Goal: Use online tool/utility: Utilize a website feature to perform a specific function

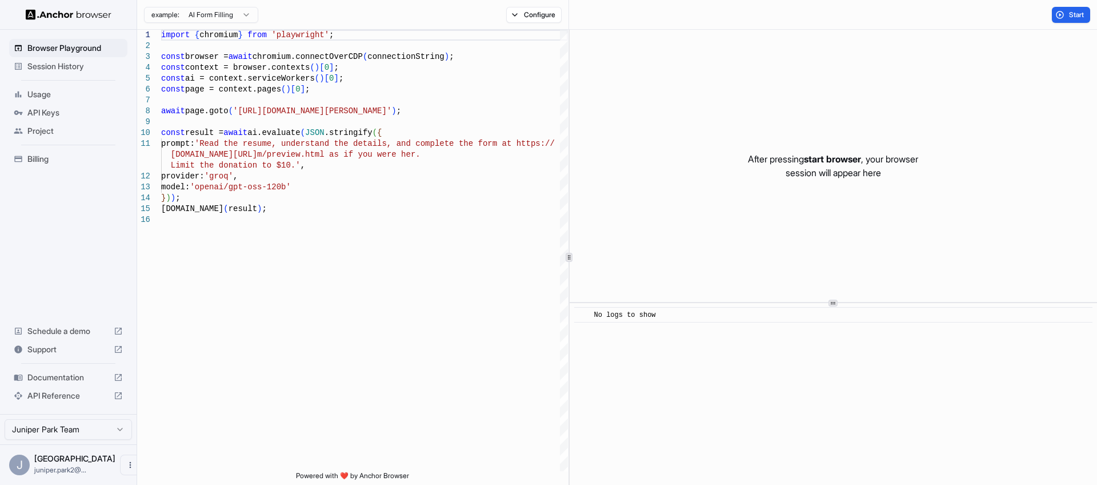
click at [239, 18] on html "Browser Playground Session History Usage API Keys Project Billing Schedule a de…" at bounding box center [548, 242] width 1097 height 485
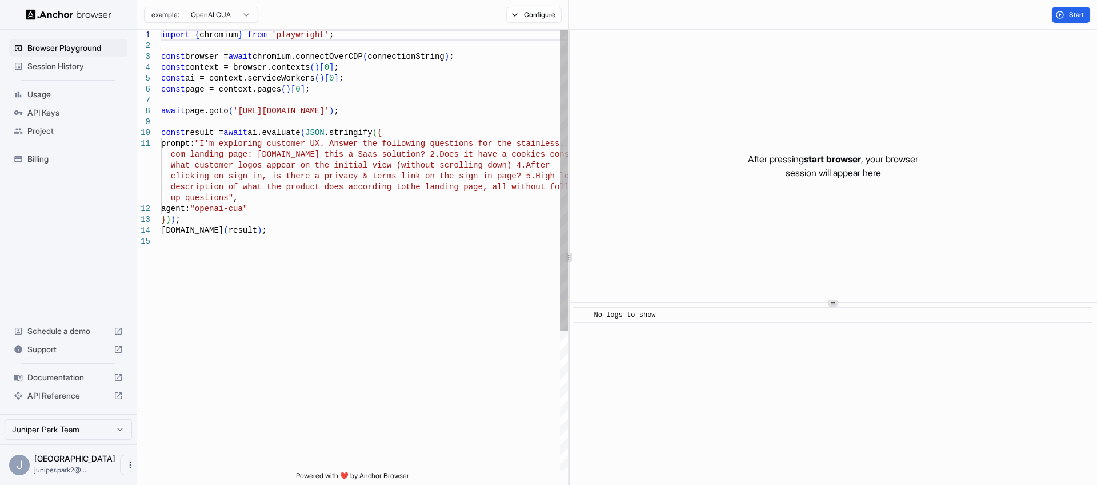
click at [306, 110] on div "import { chromium } from 'playwright' ; const browser = await chromium.connectO…" at bounding box center [364, 353] width 407 height 647
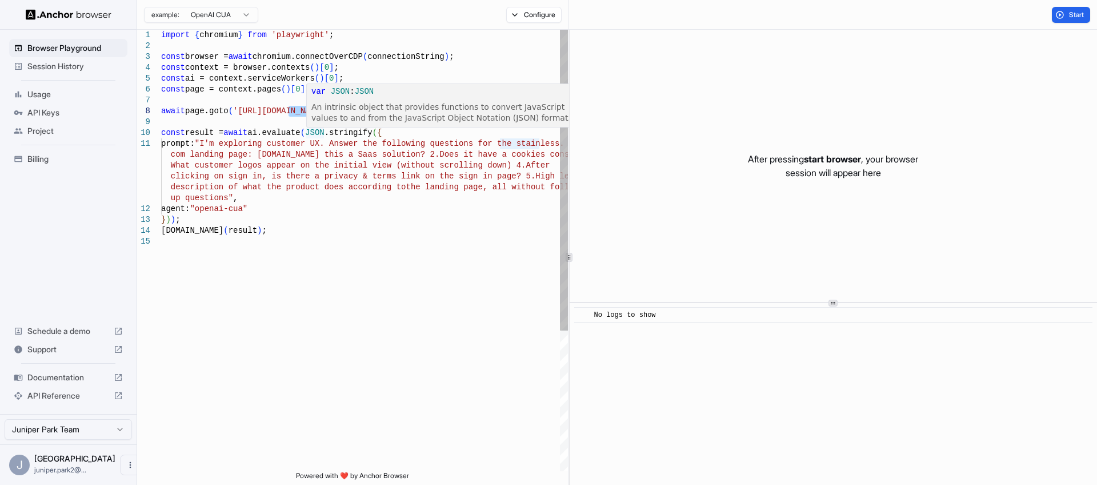
scroll to position [77, 0]
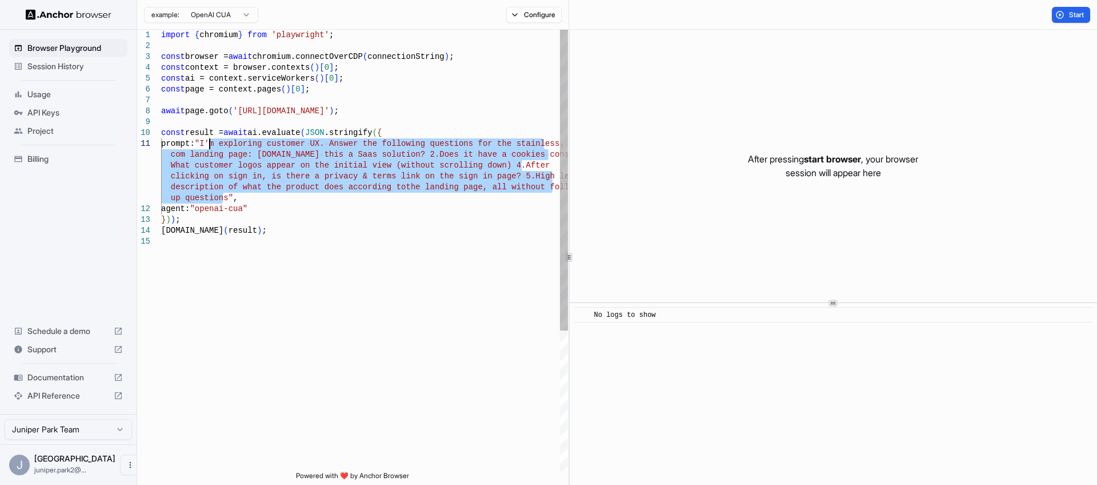
drag, startPoint x: 222, startPoint y: 199, endPoint x: 211, endPoint y: 140, distance: 59.8
click at [211, 140] on div "import { chromium } from 'playwright' ; const browser = await chromium.connectO…" at bounding box center [364, 353] width 407 height 647
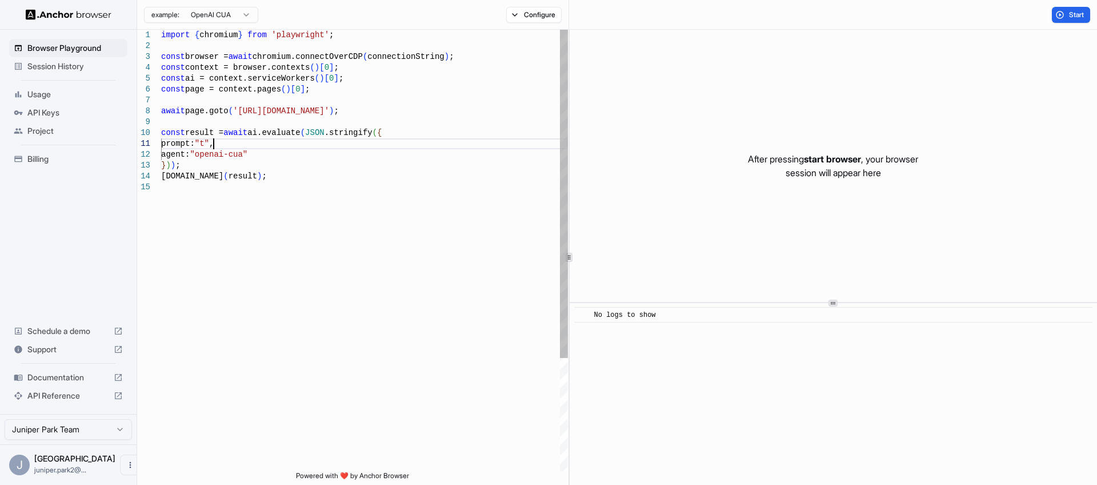
scroll to position [10, 0]
click at [1073, 10] on span "Start" at bounding box center [1077, 14] width 16 height 9
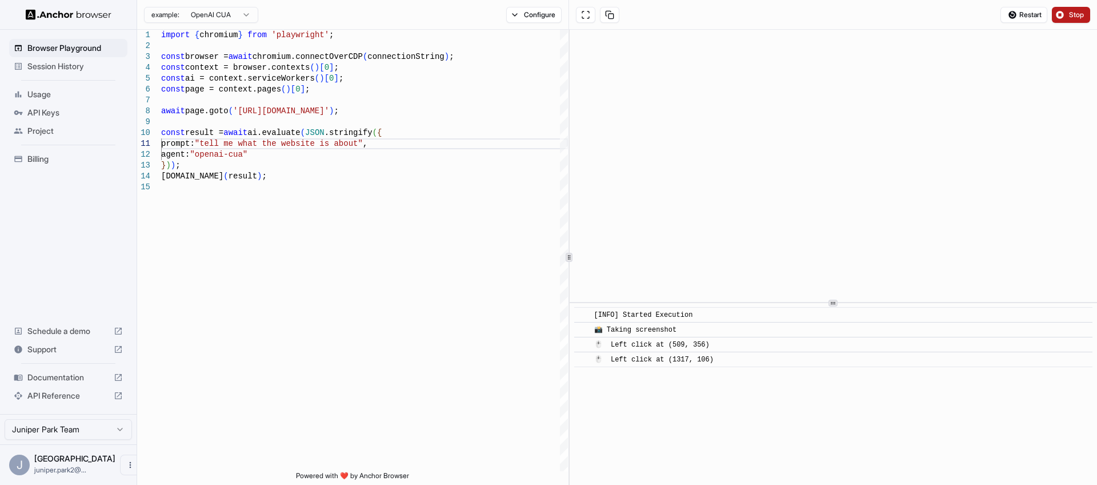
click at [1069, 9] on button "Stop" at bounding box center [1071, 15] width 38 height 16
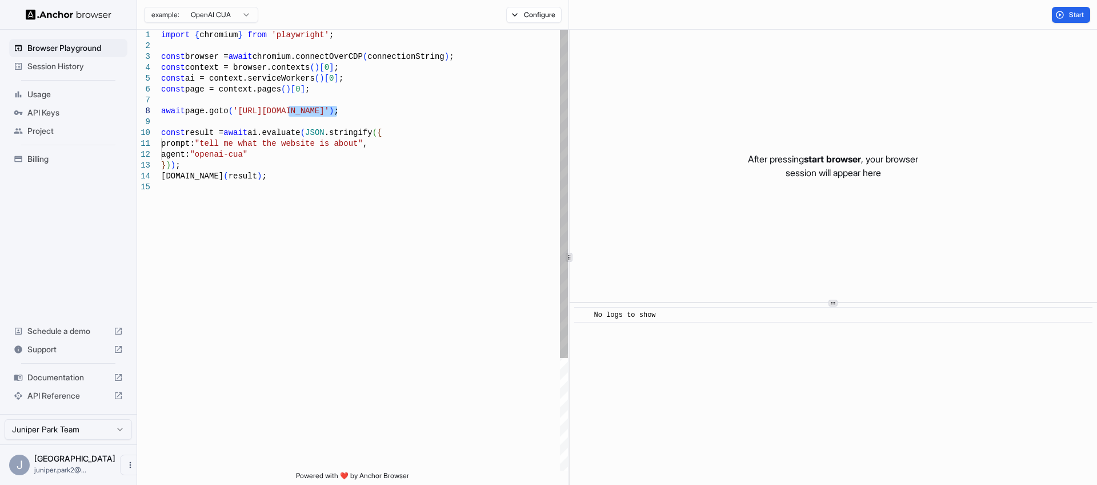
drag, startPoint x: 337, startPoint y: 111, endPoint x: 289, endPoint y: 109, distance: 48.1
click at [289, 109] on div "import { chromium } from 'playwright' ; const browser = await chromium.connectO…" at bounding box center [364, 326] width 407 height 593
drag, startPoint x: 354, startPoint y: 146, endPoint x: 210, endPoint y: 140, distance: 143.6
click at [210, 140] on div "import { chromium } from 'playwright' ; const browser = await chromium.connectO…" at bounding box center [364, 326] width 407 height 593
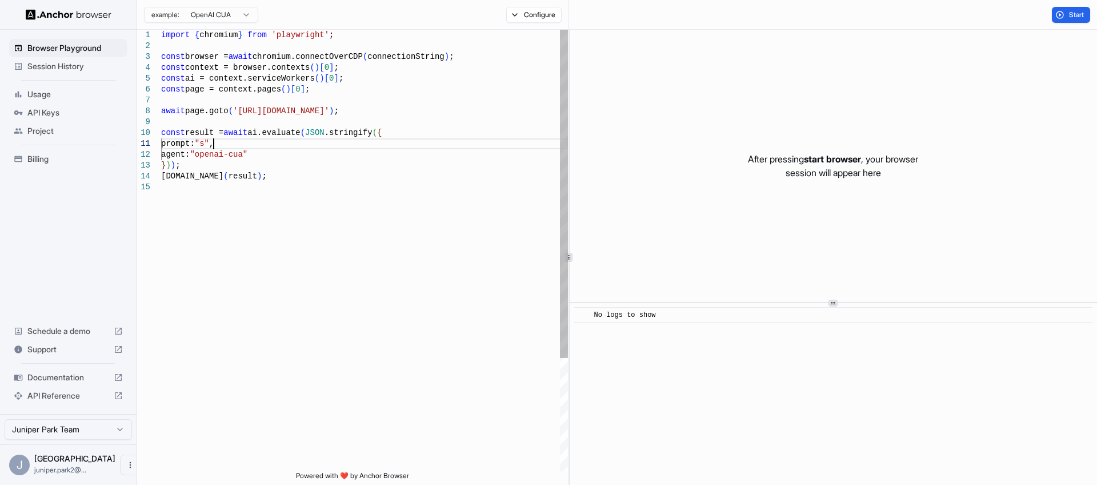
scroll to position [10, 0]
type textarea "**********"
click at [1079, 13] on span "Start" at bounding box center [1077, 14] width 16 height 9
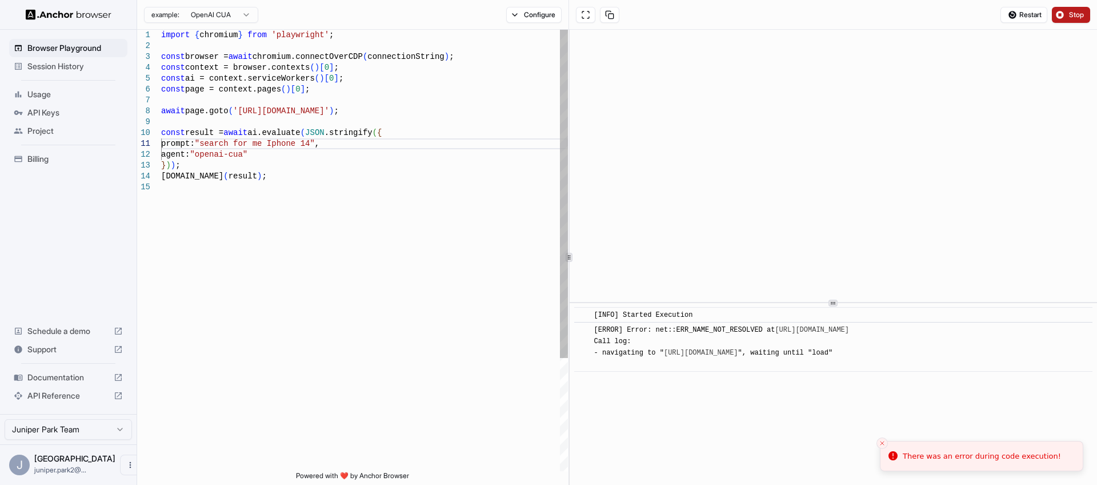
click at [318, 114] on div "import { chromium } from 'playwright' ; const browser = await chromium.connectO…" at bounding box center [364, 326] width 407 height 593
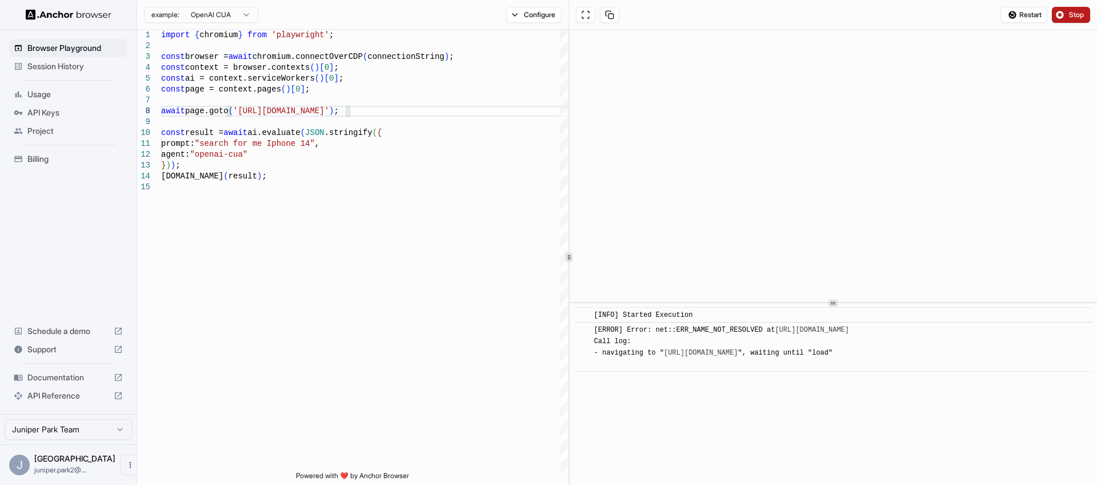
click at [1074, 12] on span "Stop" at bounding box center [1077, 14] width 16 height 9
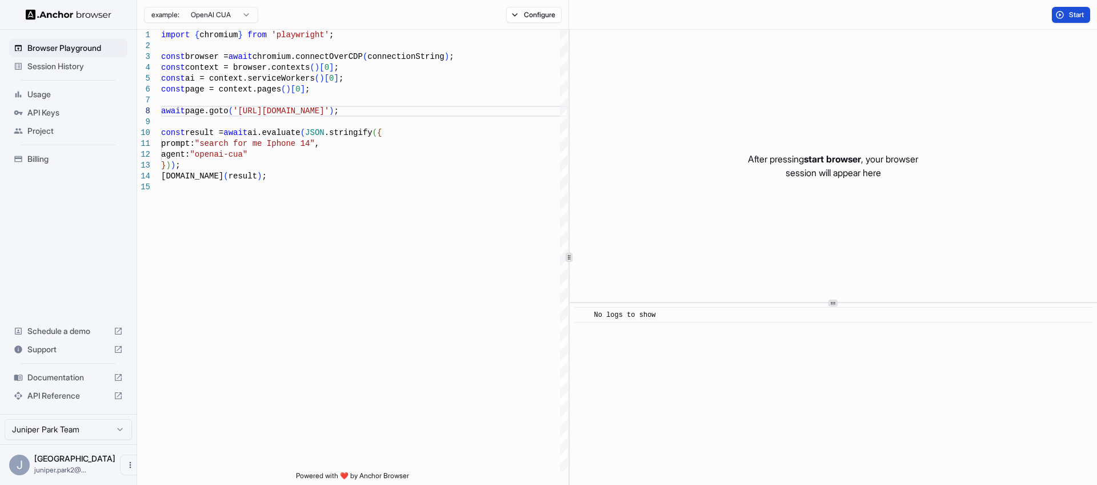
click at [1075, 17] on span "Start" at bounding box center [1077, 14] width 16 height 9
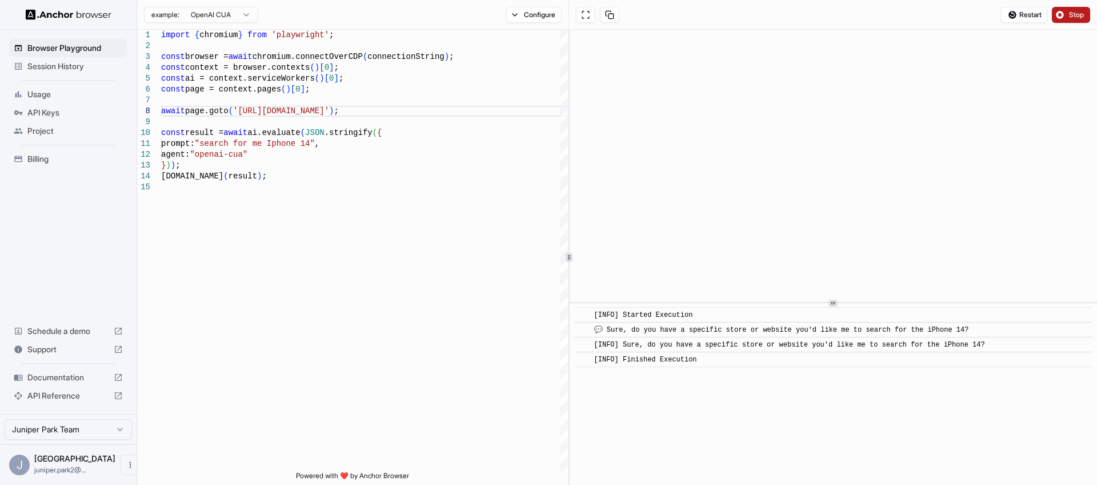
click at [709, 427] on div "​ [INFO] Started Execution ​ 💬 Sure, do you have a specific store or website yo…" at bounding box center [833, 394] width 527 height 182
click at [210, 147] on div "import { chromium } from 'playwright' ; const browser = await chromium.connectO…" at bounding box center [364, 326] width 407 height 593
drag, startPoint x: 339, startPoint y: 114, endPoint x: 235, endPoint y: 113, distance: 104.0
click at [235, 113] on div "import { chromium } from 'playwright' ; const browser = await chromium.connectO…" at bounding box center [364, 326] width 407 height 593
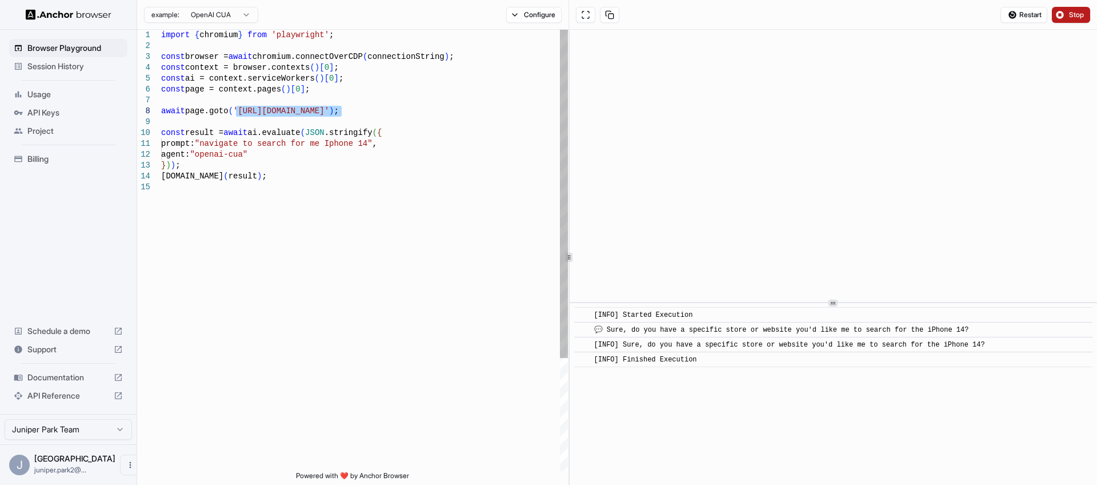
click at [259, 145] on div "import { chromium } from 'playwright' ; const browser = await chromium.connectO…" at bounding box center [364, 326] width 407 height 593
drag, startPoint x: 361, startPoint y: 111, endPoint x: 145, endPoint y: 114, distance: 216.0
click at [161, 114] on div "import { chromium } from 'playwright' ; const browser = await chromium.connectO…" at bounding box center [364, 326] width 407 height 593
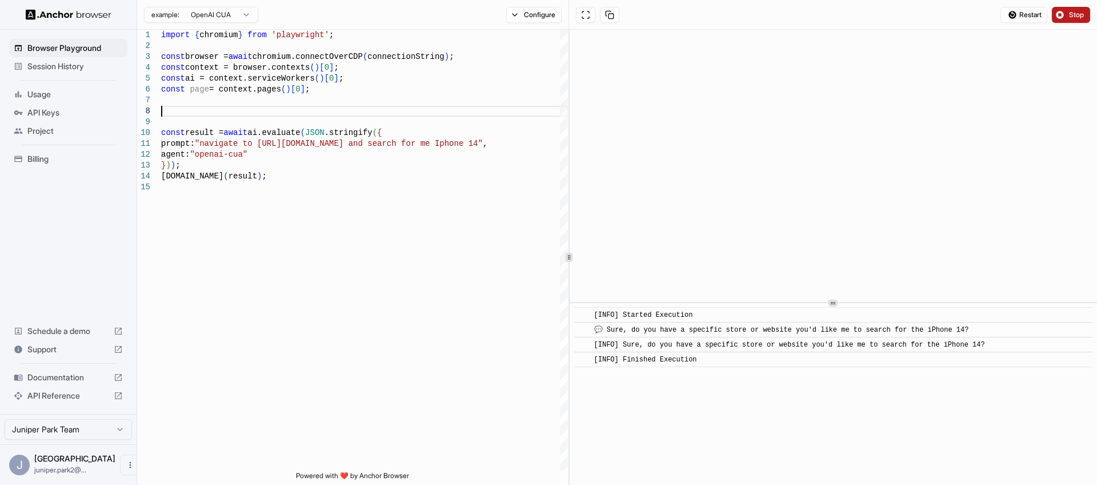
click at [1064, 19] on button "Stop" at bounding box center [1071, 15] width 38 height 16
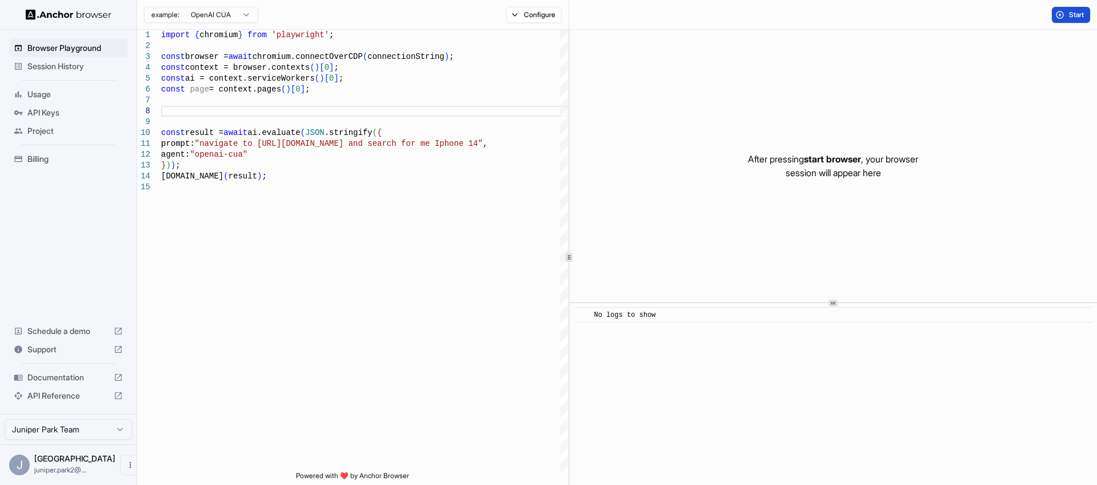
click at [1074, 15] on span "Start" at bounding box center [1077, 14] width 16 height 9
click at [223, 118] on div "import { chromium } from 'playwright' ; const browser = await chromium.connectO…" at bounding box center [364, 326] width 407 height 593
click at [1074, 19] on button "Start" at bounding box center [1071, 15] width 38 height 16
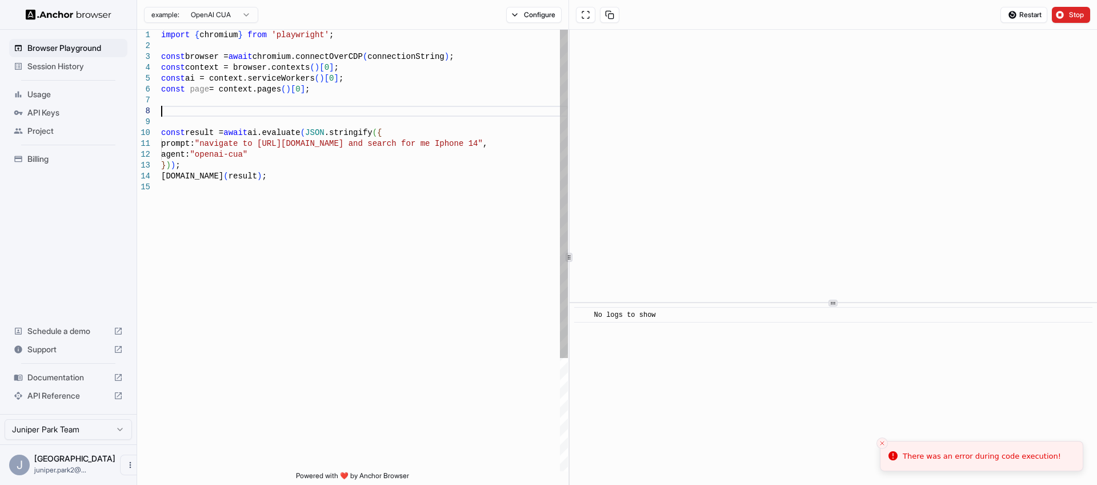
click at [257, 115] on div "import { chromium } from 'playwright' ; const browser = await chromium.connectO…" at bounding box center [364, 326] width 407 height 593
click at [254, 116] on div "import { chromium } from 'playwright' ; const browser = await chromium.connectO…" at bounding box center [364, 326] width 407 height 593
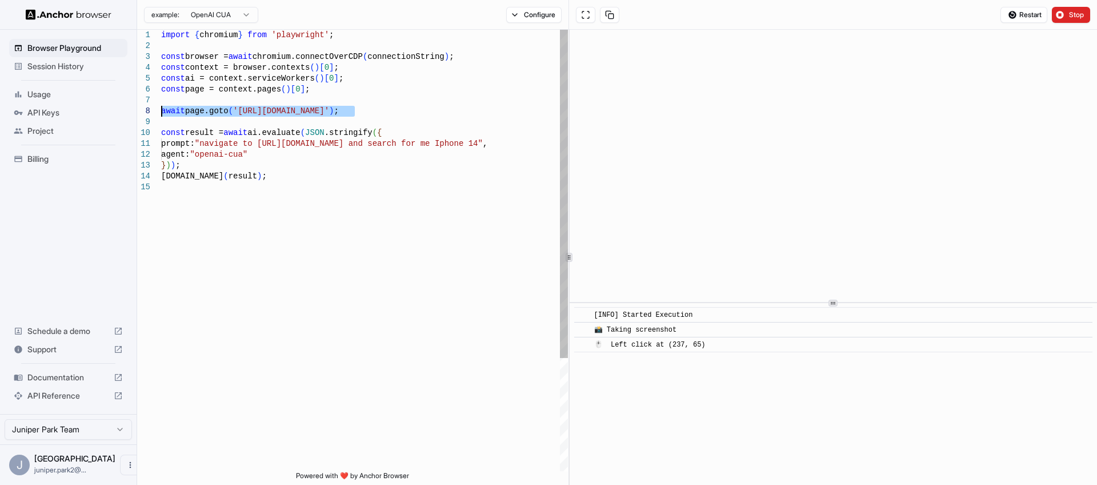
type textarea "**********"
click at [315, 250] on div "import { chromium } from 'playwright' ; const browser = await chromium.connectO…" at bounding box center [364, 326] width 407 height 593
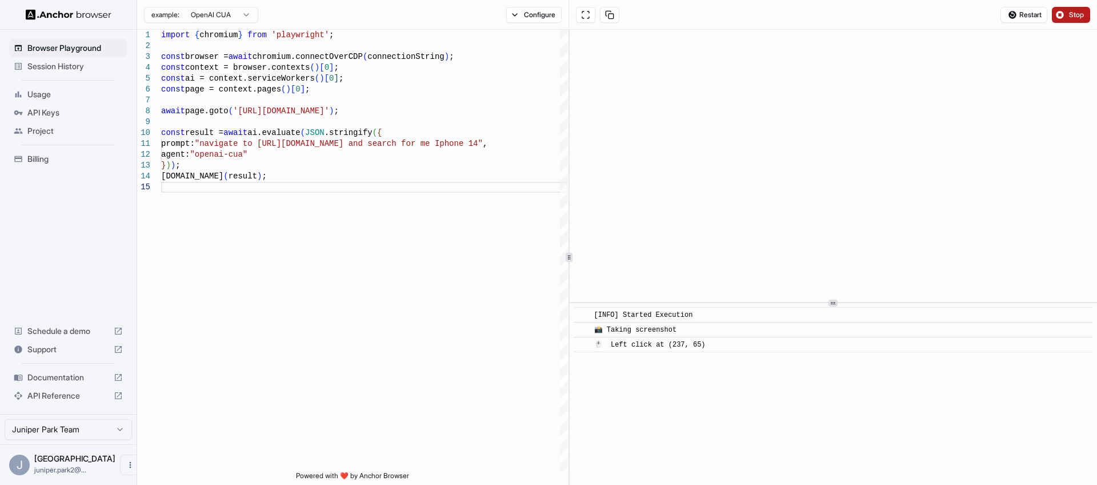
click at [1073, 18] on span "Stop" at bounding box center [1077, 14] width 16 height 9
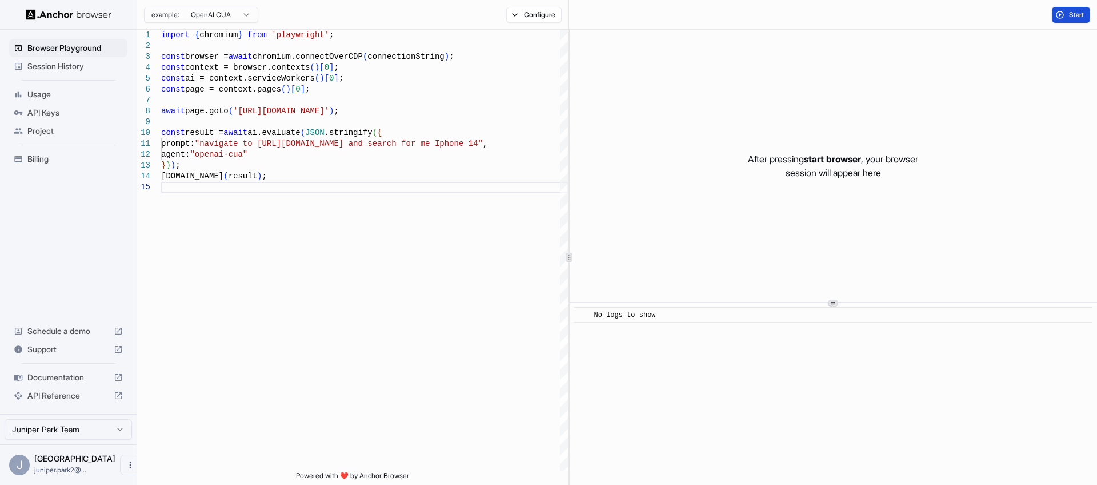
click at [1073, 17] on span "Start" at bounding box center [1077, 14] width 16 height 9
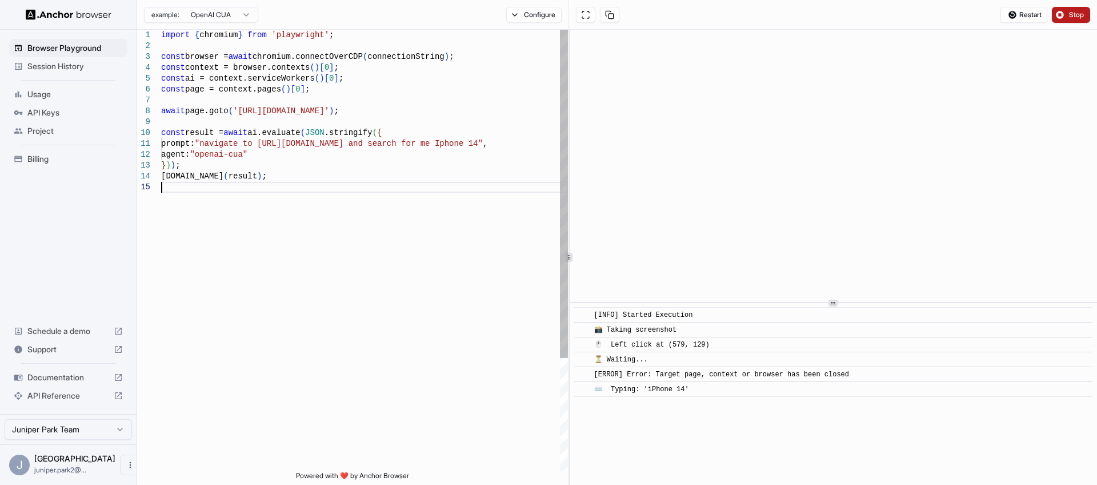
click at [359, 373] on div "import { chromium } from 'playwright' ; const browser = await chromium.connectO…" at bounding box center [364, 326] width 407 height 593
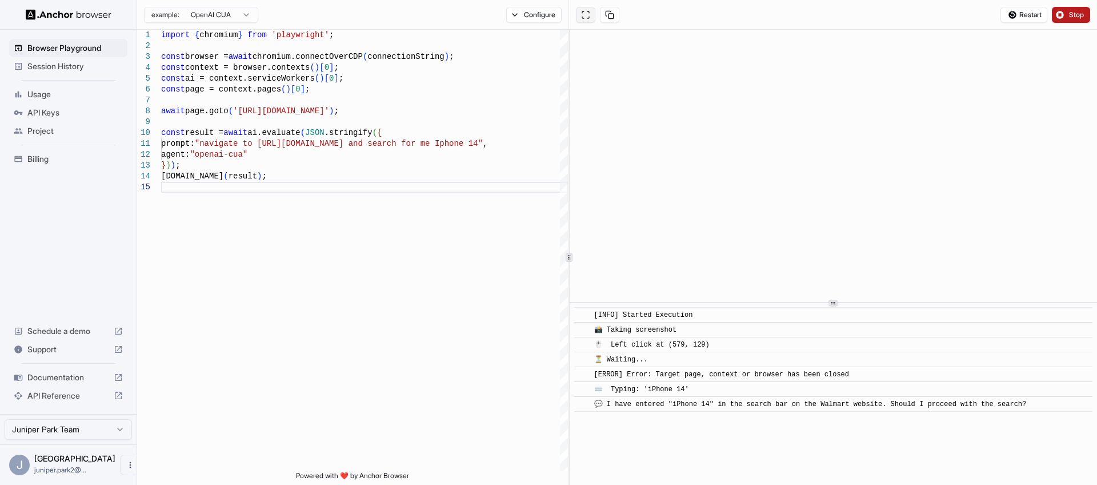
click at [591, 13] on button at bounding box center [585, 15] width 19 height 16
